Goal: Find specific page/section: Find specific page/section

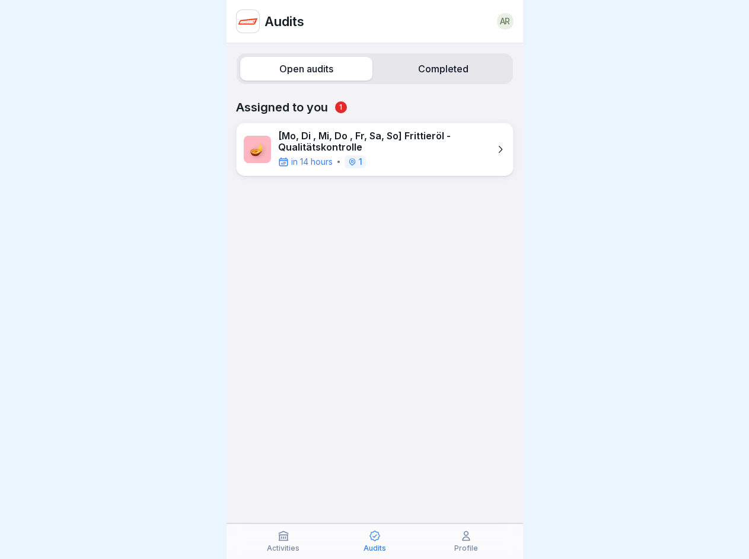
click at [304, 69] on label "Open audits" at bounding box center [306, 69] width 132 height 24
click at [435, 69] on label "Completed" at bounding box center [443, 69] width 132 height 24
click at [284, 542] on icon at bounding box center [284, 536] width 12 height 12
click at [375, 542] on icon at bounding box center [375, 536] width 12 height 12
click at [466, 542] on icon at bounding box center [466, 536] width 12 height 12
